Goal: Task Accomplishment & Management: Manage account settings

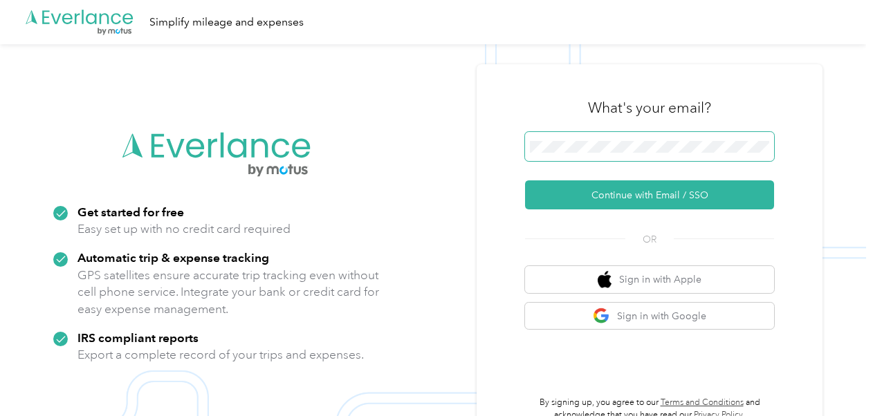
click at [686, 140] on span at bounding box center [649, 146] width 249 height 29
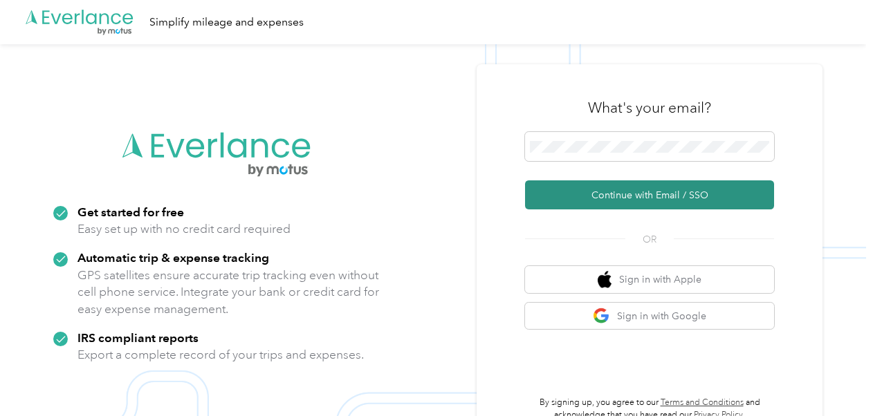
click at [631, 185] on button "Continue with Email / SSO" at bounding box center [649, 194] width 249 height 29
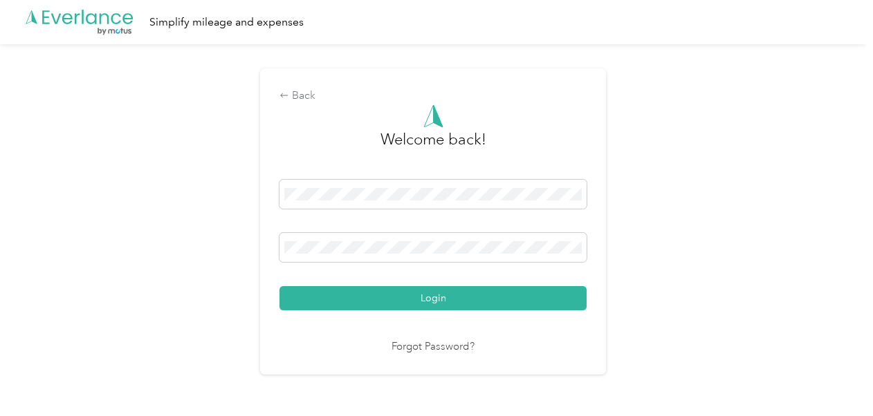
click at [423, 299] on button "Login" at bounding box center [432, 298] width 307 height 24
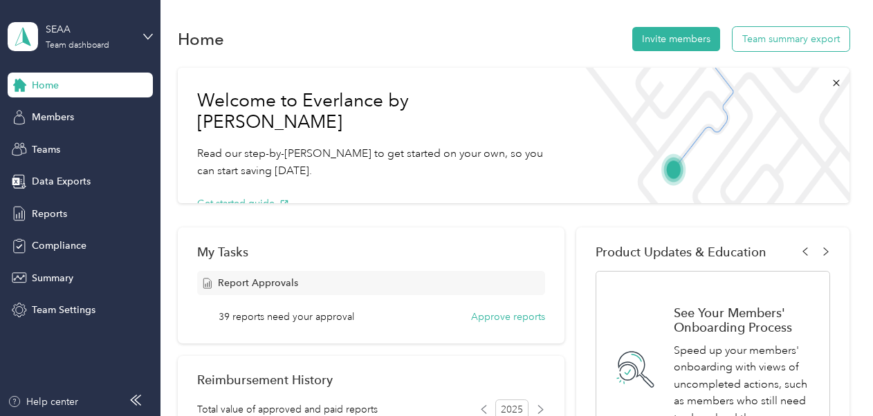
click at [790, 36] on button "Team summary export" at bounding box center [790, 39] width 117 height 24
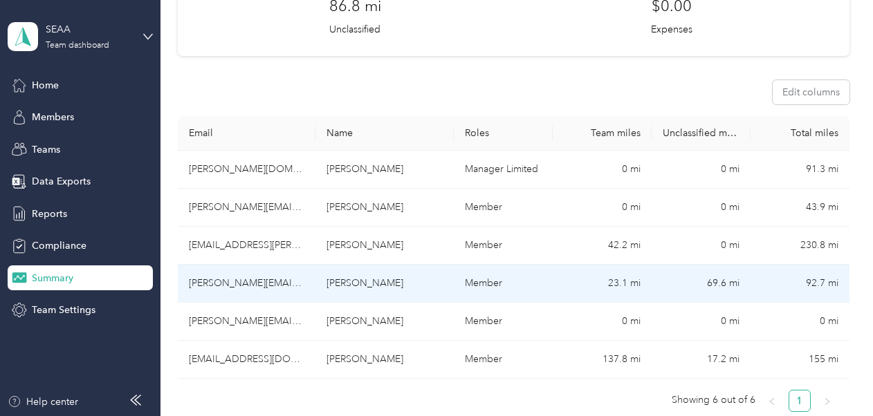
scroll to position [207, 0]
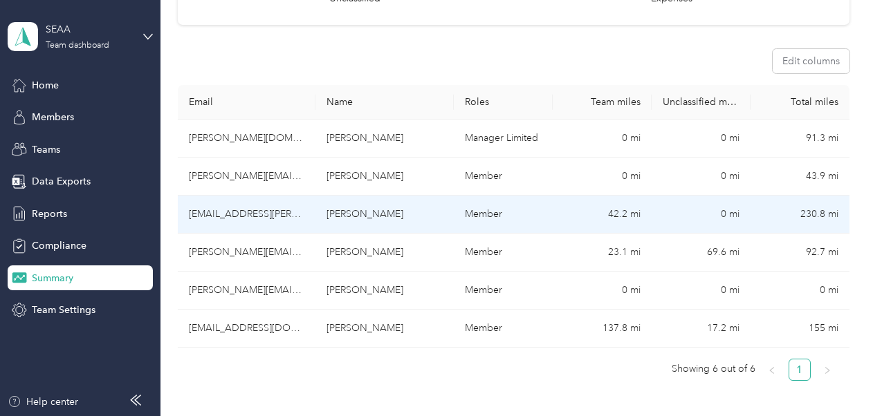
click at [241, 210] on td "[EMAIL_ADDRESS][PERSON_NAME][DOMAIN_NAME]" at bounding box center [247, 215] width 138 height 38
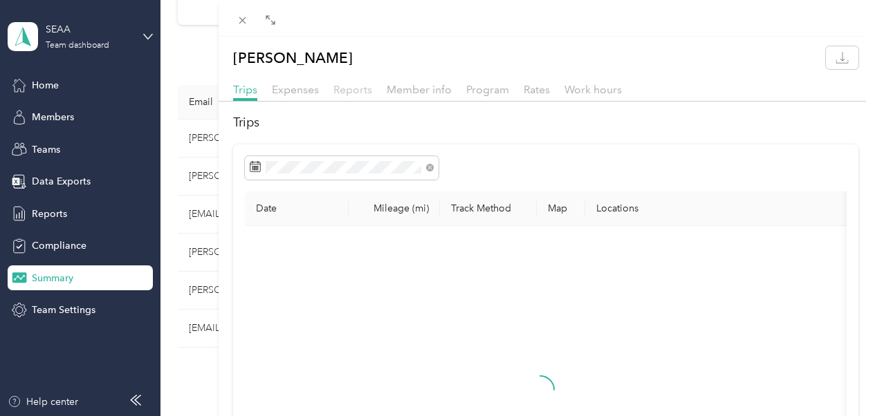
click at [353, 87] on span "Reports" at bounding box center [352, 89] width 39 height 13
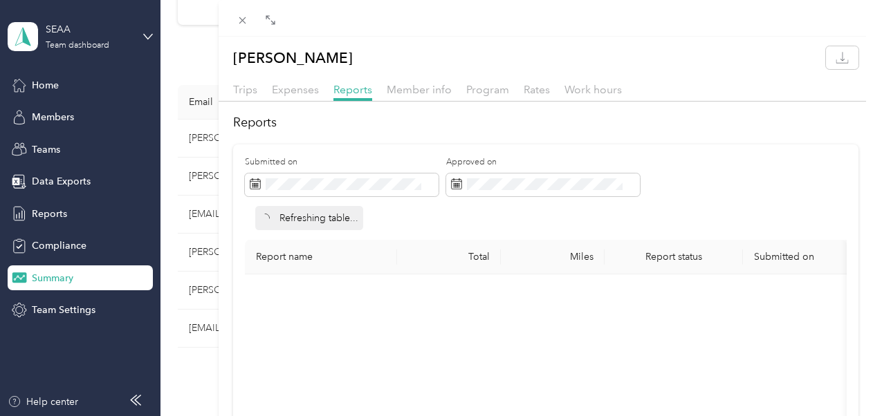
scroll to position [69, 0]
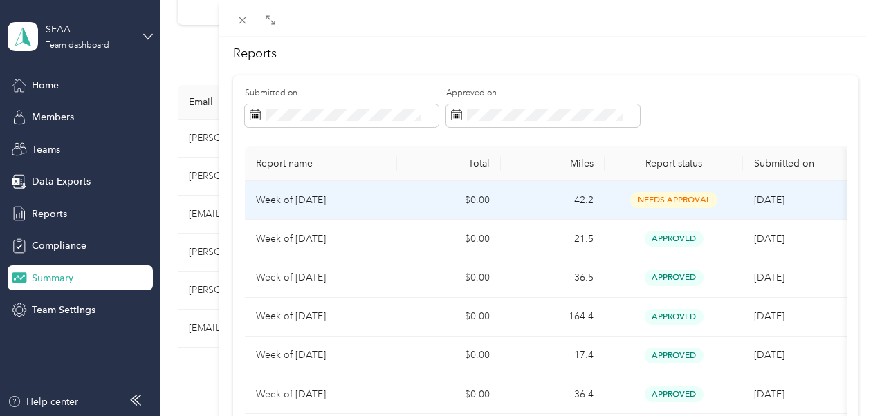
click at [506, 195] on td "42.2" at bounding box center [553, 200] width 104 height 39
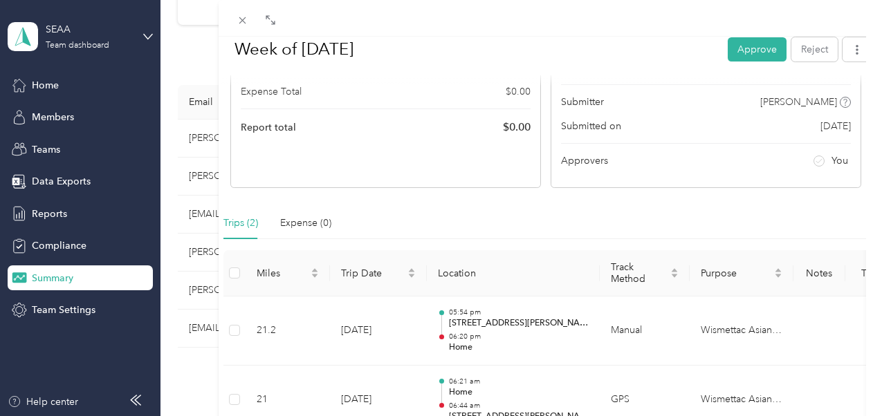
scroll to position [277, 0]
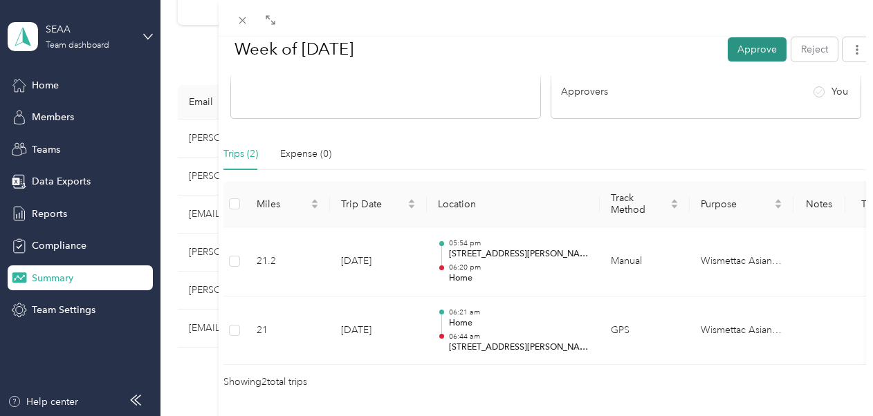
click at [744, 49] on button "Approve" at bounding box center [756, 49] width 59 height 24
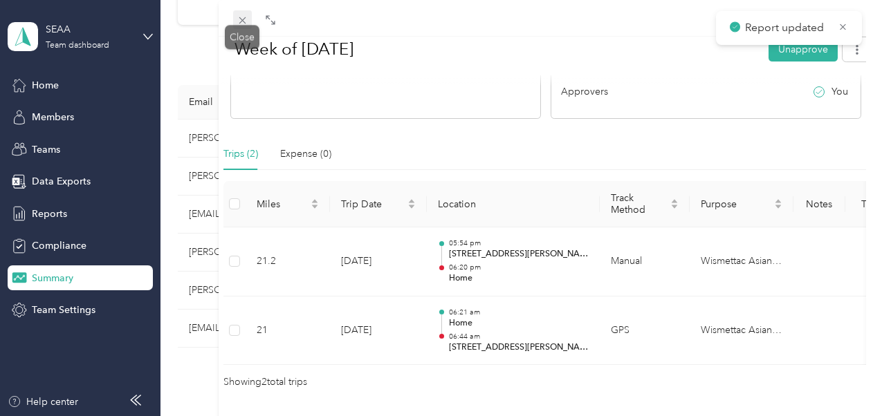
click at [251, 17] on span at bounding box center [242, 19] width 19 height 19
